Goal: Navigation & Orientation: Find specific page/section

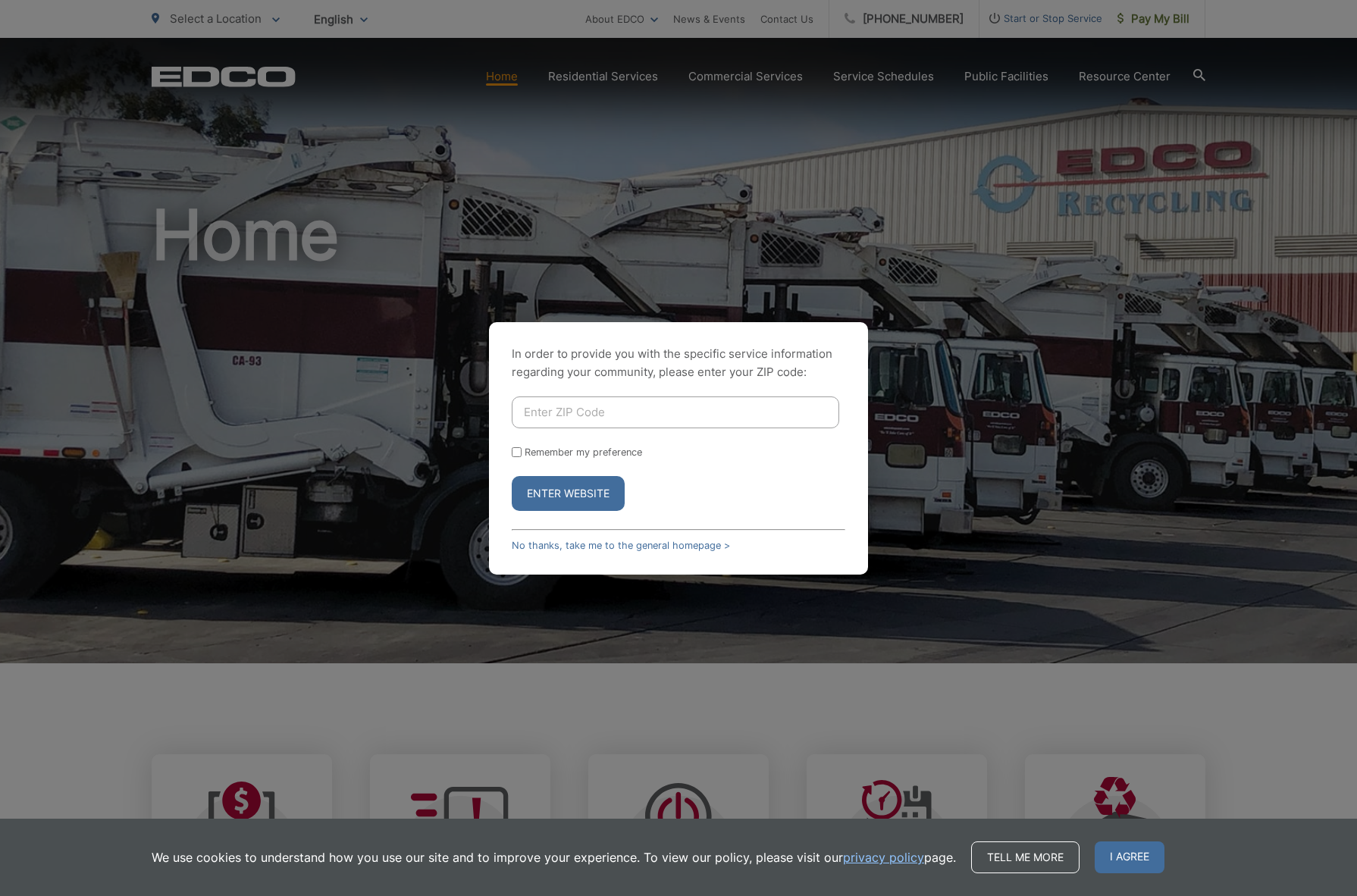
click at [593, 75] on div "In order to provide you with the specific service information regarding your co…" at bounding box center [678, 448] width 1357 height 896
click at [575, 453] on label "Remember my preference" at bounding box center [583, 452] width 118 height 11
click at [522, 453] on input "Remember my preference" at bounding box center [516, 452] width 10 height 10
checkbox input "true"
click at [581, 422] on input "Enter ZIP Code" at bounding box center [675, 412] width 328 height 32
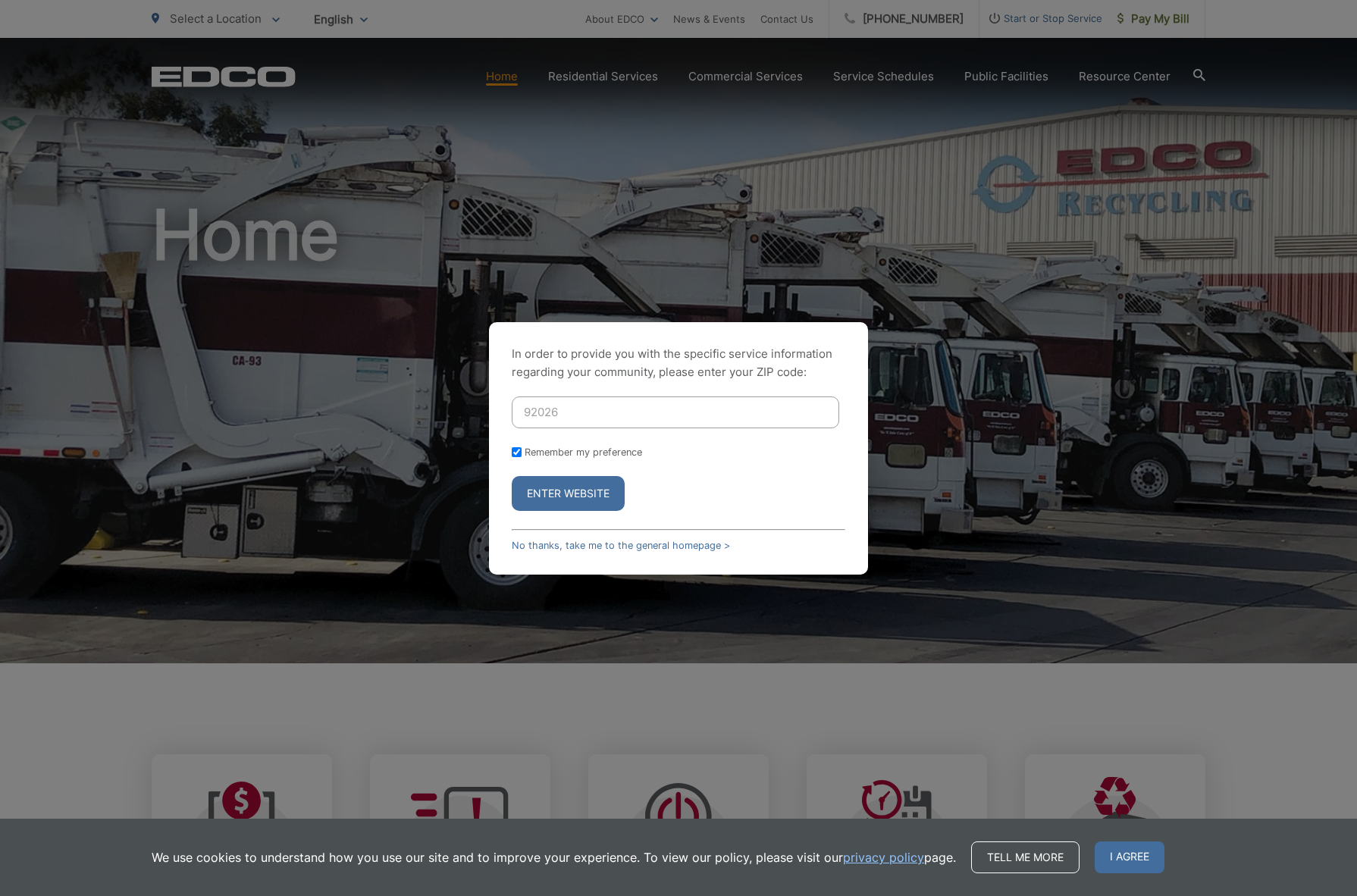
type input "92026"
click at [567, 489] on button "Enter Website" at bounding box center [568, 493] width 113 height 35
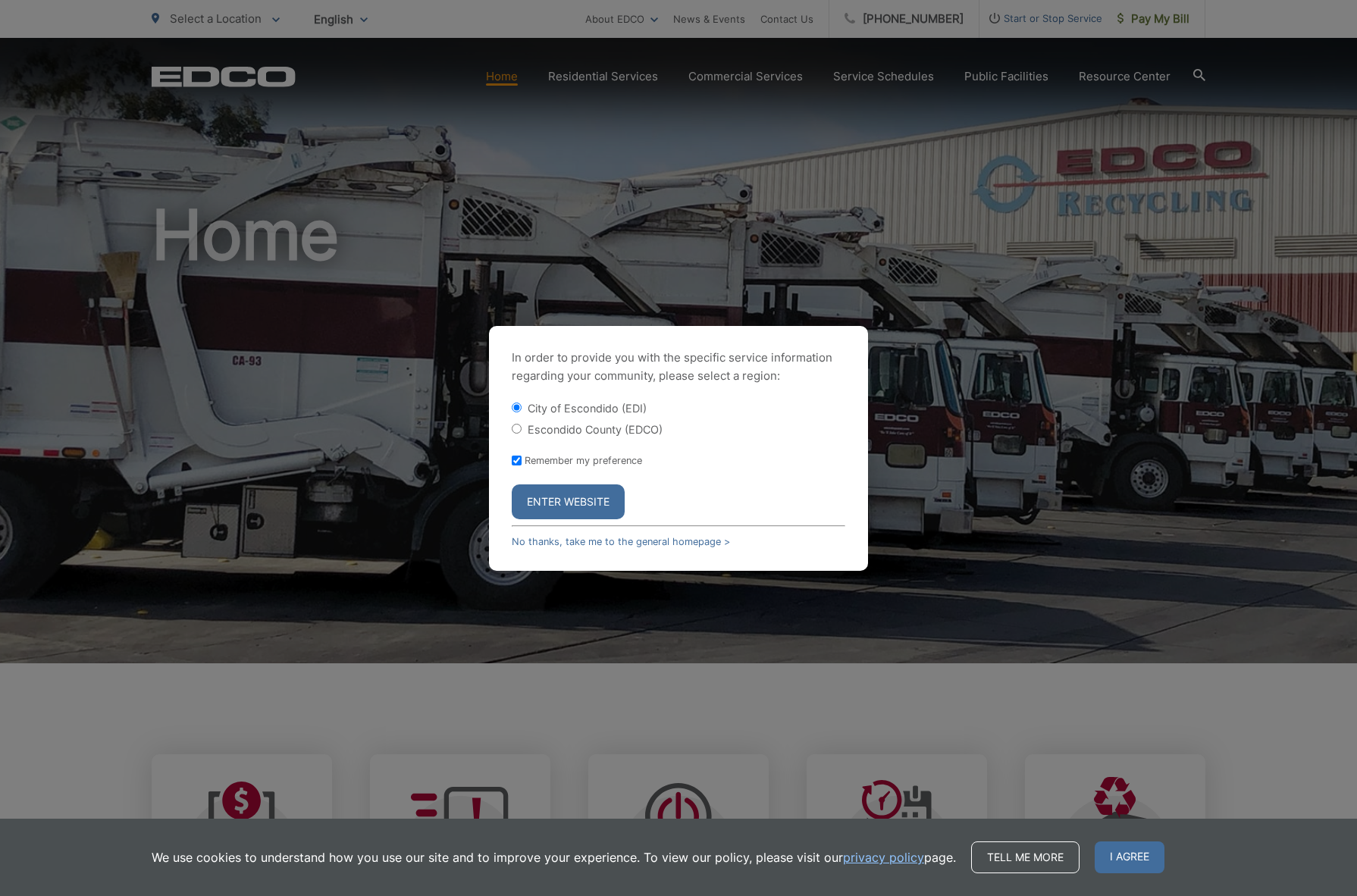
click at [611, 432] on label "Escondido County (EDCO)" at bounding box center [594, 430] width 135 height 13
click at [522, 432] on input "Escondido County (EDCO)" at bounding box center [516, 429] width 10 height 10
radio input "true"
click at [561, 404] on label "City of Escondido (EDI)" at bounding box center [586, 408] width 119 height 13
click at [532, 412] on label "City of Escondido (EDI)" at bounding box center [586, 408] width 119 height 13
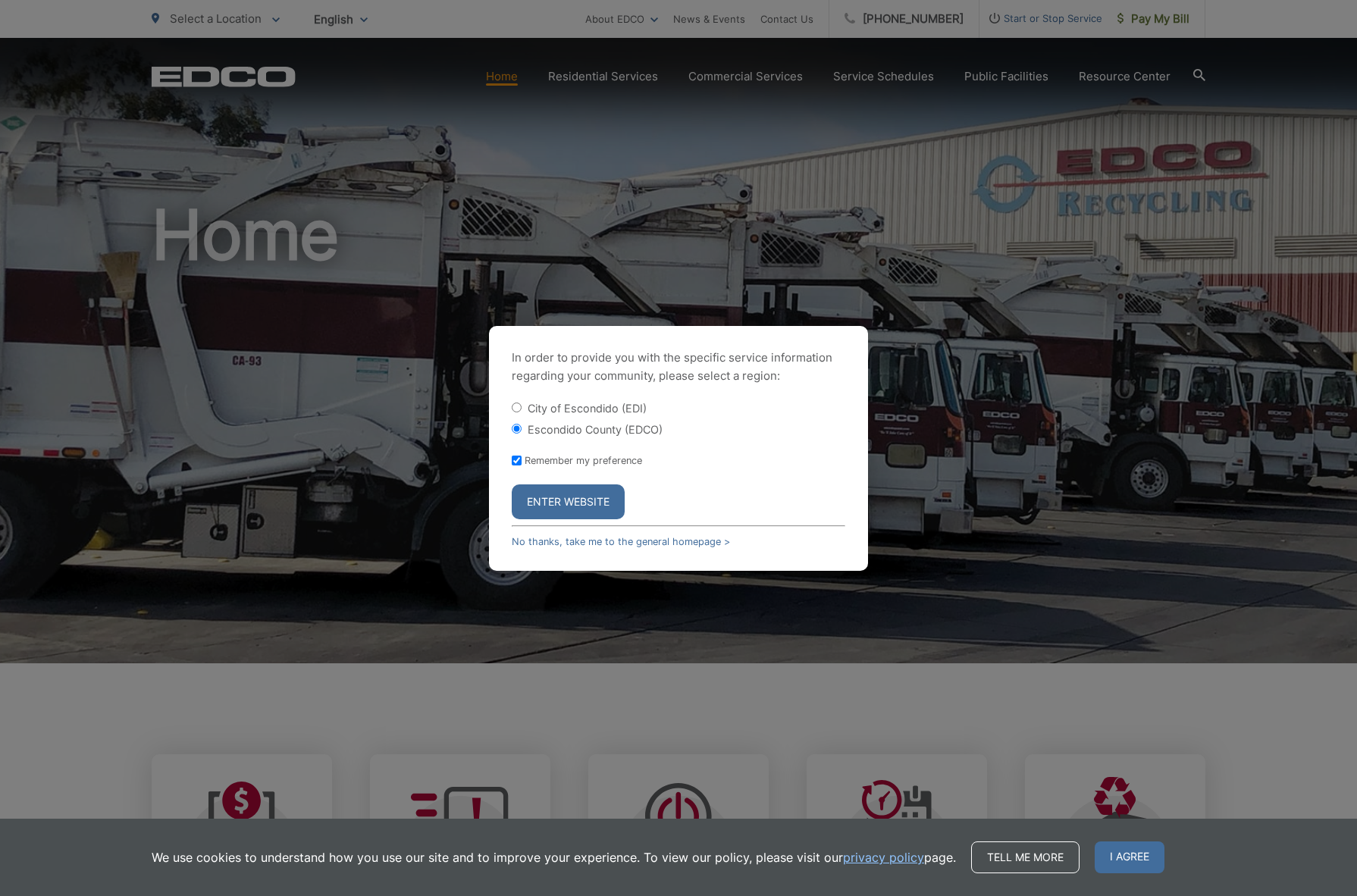
click at [519, 408] on input "City of Escondido (EDI)" at bounding box center [516, 408] width 10 height 10
radio input "true"
click at [580, 493] on button "Enter Website" at bounding box center [568, 502] width 113 height 35
